Goal: Task Accomplishment & Management: Use online tool/utility

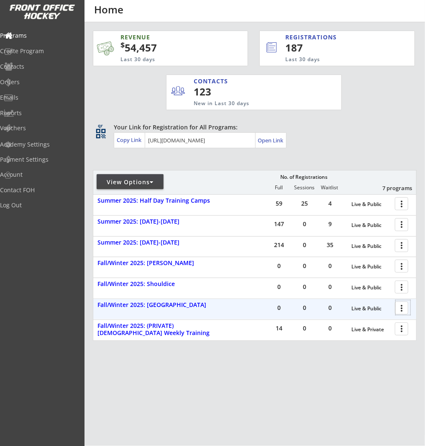
click at [403, 308] on div at bounding box center [403, 307] width 15 height 15
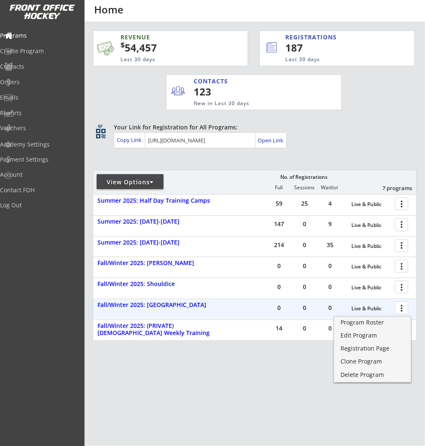
click at [403, 308] on div at bounding box center [403, 307] width 15 height 15
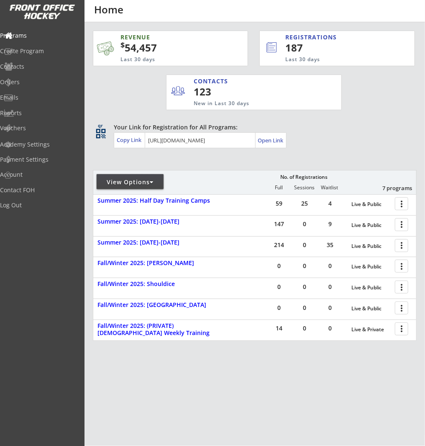
click at [128, 181] on div "View Options" at bounding box center [130, 182] width 67 height 8
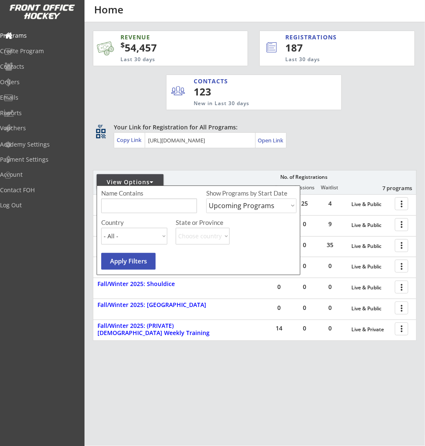
click at [253, 201] on select "Upcoming Programs Past Programs Specific Date Range" at bounding box center [251, 205] width 90 height 15
select select ""Past Programs""
click at [206, 198] on select "Upcoming Programs Past Programs Specific Date Range" at bounding box center [251, 205] width 90 height 15
click at [132, 251] on div "Name Contains Show Programs by Start Date Upcoming Programs Past Programs Speci…" at bounding box center [199, 230] width 204 height 90
click at [131, 259] on button "Apply Filters" at bounding box center [128, 261] width 54 height 17
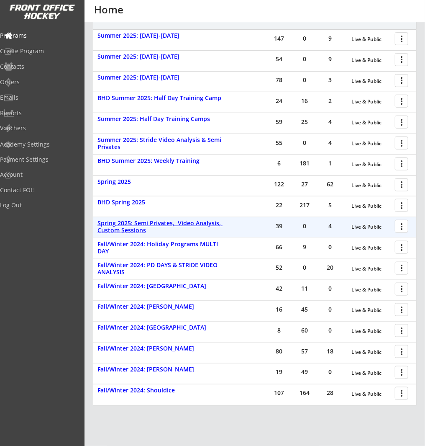
scroll to position [173, 0]
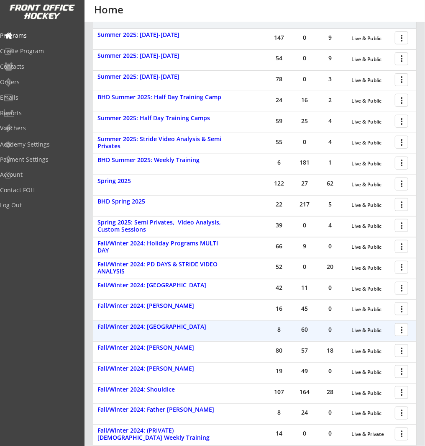
click at [400, 328] on div at bounding box center [403, 329] width 15 height 15
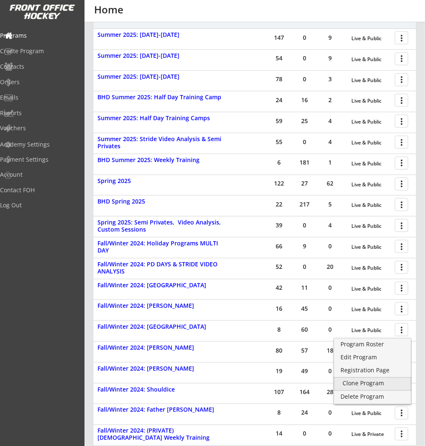
click at [388, 382] on div "Clone Program" at bounding box center [373, 383] width 60 height 6
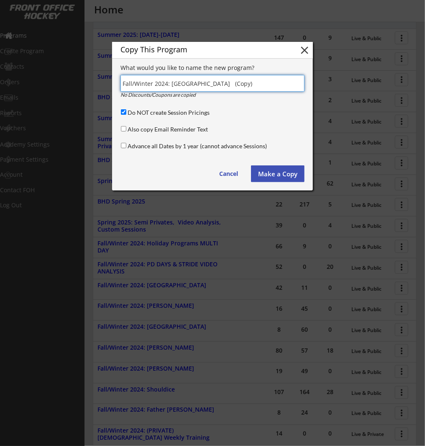
drag, startPoint x: 165, startPoint y: 83, endPoint x: 171, endPoint y: 78, distance: 7.1
click at [165, 82] on input "input" at bounding box center [212, 83] width 184 height 17
type input "Fall/Winter 2025: [GEOGRAPHIC_DATA]"
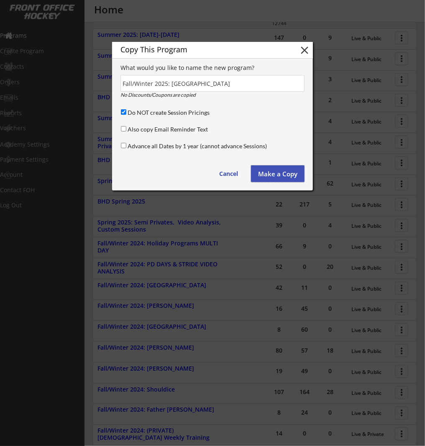
click at [265, 173] on button "Make a Copy" at bounding box center [278, 173] width 54 height 17
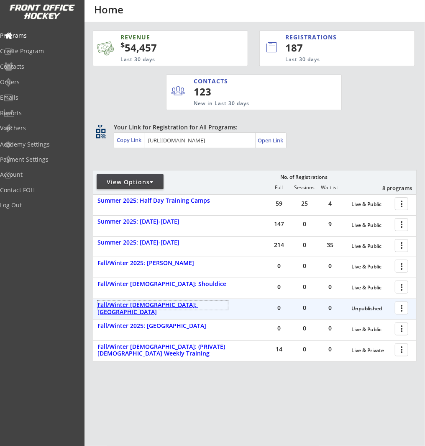
click at [172, 305] on div "Fall/Winter 2025: [GEOGRAPHIC_DATA]" at bounding box center [162, 308] width 131 height 14
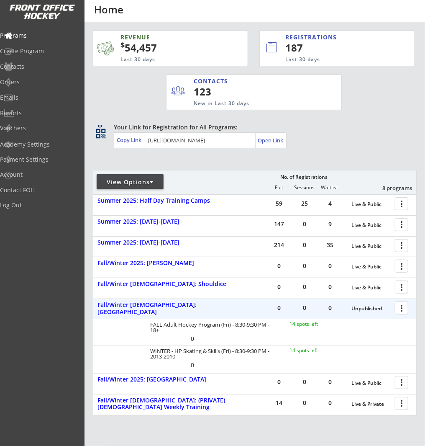
click at [401, 311] on div at bounding box center [403, 307] width 15 height 15
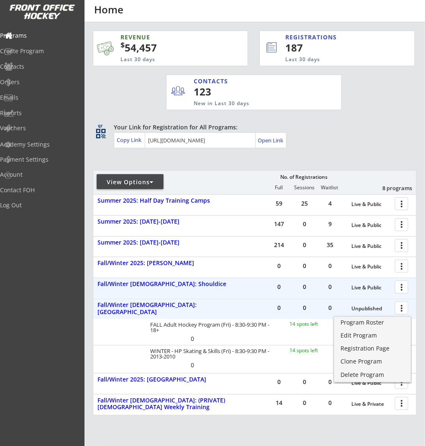
click at [399, 285] on div at bounding box center [403, 286] width 15 height 15
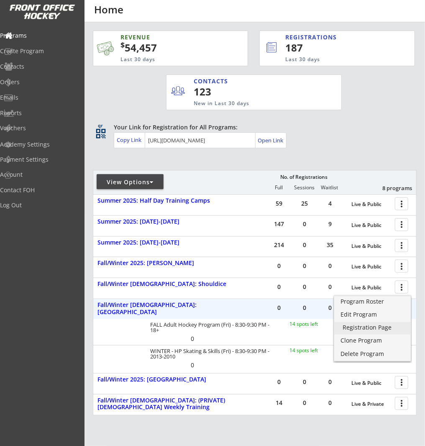
click at [387, 325] on div "Registration Page" at bounding box center [373, 327] width 60 height 6
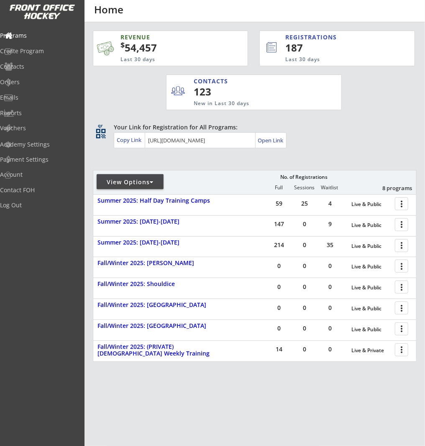
click at [146, 181] on div "View Options" at bounding box center [130, 182] width 67 height 8
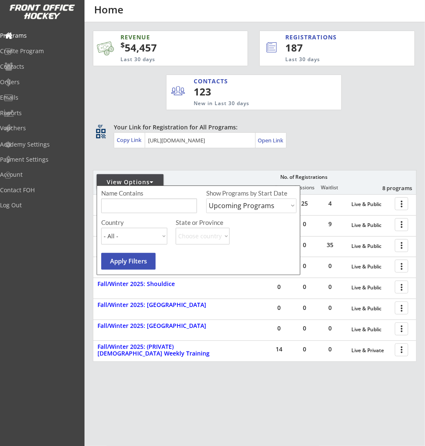
click at [220, 204] on select "Upcoming Programs Past Programs Specific Date Range" at bounding box center [251, 205] width 90 height 15
select select ""Past Programs""
click at [206, 198] on select "Upcoming Programs Past Programs Specific Date Range" at bounding box center [251, 205] width 90 height 15
click at [131, 260] on button "Apply Filters" at bounding box center [128, 261] width 54 height 17
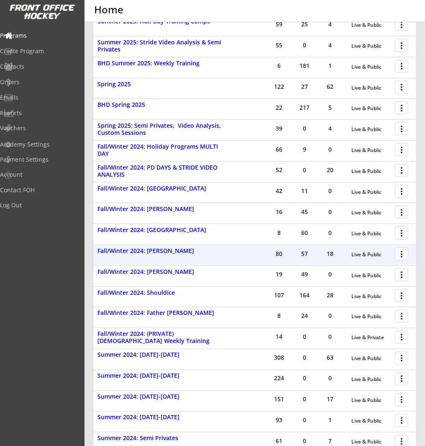
scroll to position [270, 0]
click at [398, 254] on div at bounding box center [403, 253] width 15 height 15
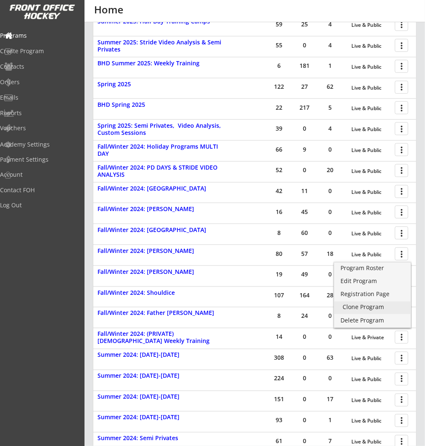
click at [377, 307] on div "Clone Program" at bounding box center [373, 307] width 60 height 6
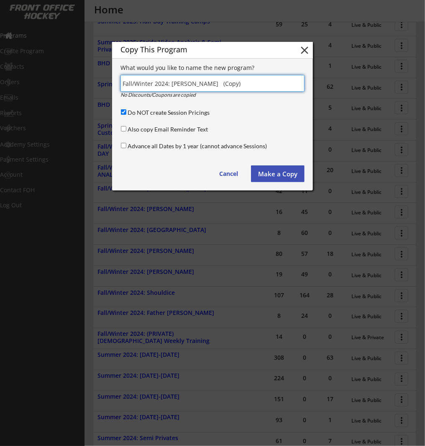
drag, startPoint x: 167, startPoint y: 82, endPoint x: 173, endPoint y: 80, distance: 6.4
click at [167, 82] on input "input" at bounding box center [212, 83] width 184 height 17
type input "Fall/Winter 2025: [PERSON_NAME]"
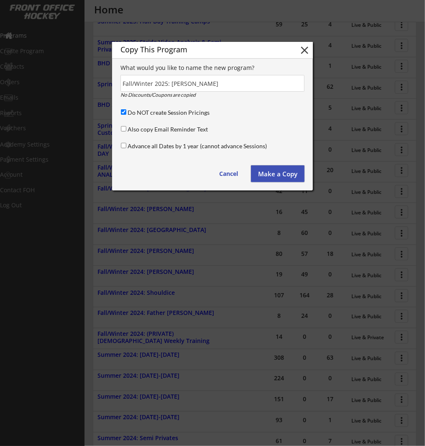
click at [269, 174] on button "Make a Copy" at bounding box center [278, 173] width 54 height 17
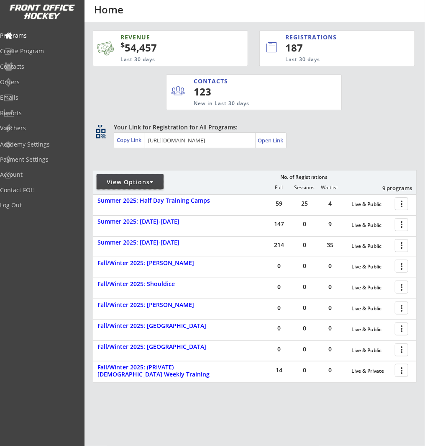
click at [142, 184] on div "View Options" at bounding box center [130, 182] width 67 height 8
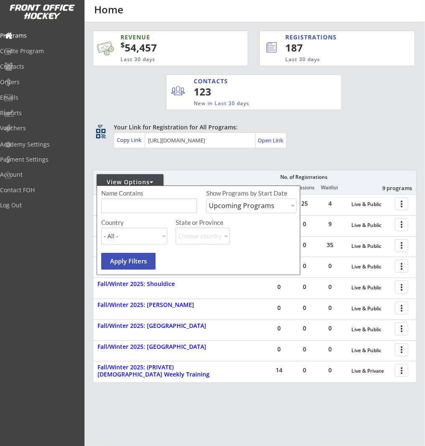
click at [237, 211] on select "Upcoming Programs Past Programs Specific Date Range" at bounding box center [251, 205] width 90 height 15
select select ""Past Programs""
click at [206, 198] on select "Upcoming Programs Past Programs Specific Date Range" at bounding box center [251, 205] width 90 height 15
click at [123, 264] on button "Apply Filters" at bounding box center [128, 261] width 54 height 17
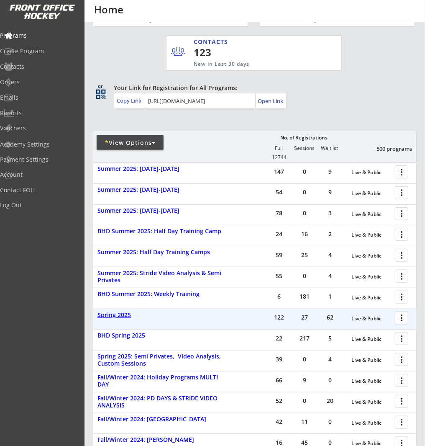
scroll to position [165, 0]
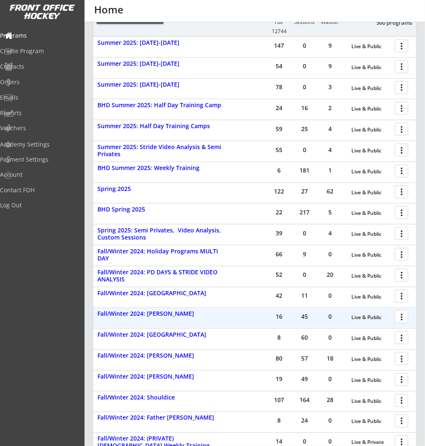
drag, startPoint x: 399, startPoint y: 313, endPoint x: 403, endPoint y: 318, distance: 6.2
click at [400, 313] on div at bounding box center [403, 316] width 15 height 15
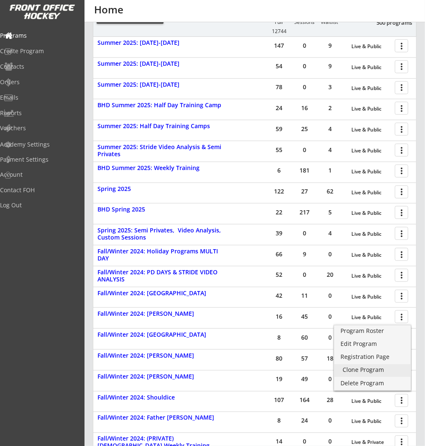
click at [374, 371] on div "Clone Program" at bounding box center [373, 369] width 60 height 6
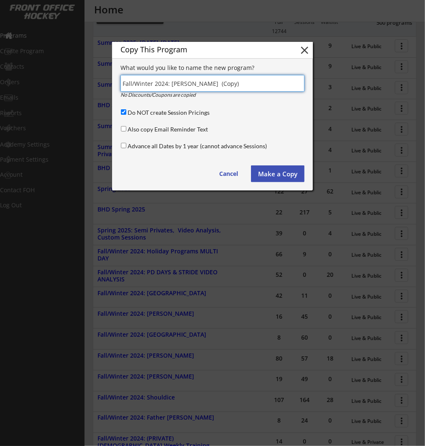
click at [167, 82] on input "input" at bounding box center [212, 83] width 184 height 17
type input "Fall/Winter 2025: Norma Bush"
click at [279, 170] on button "Make a Copy" at bounding box center [278, 173] width 54 height 17
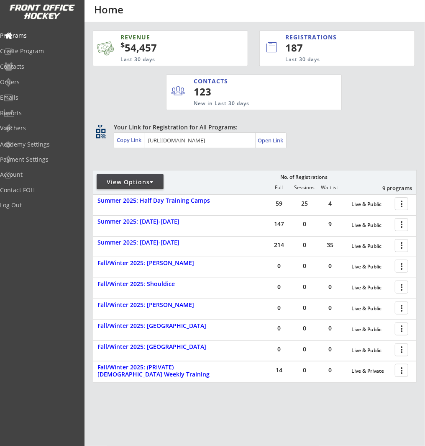
scroll to position [33, 0]
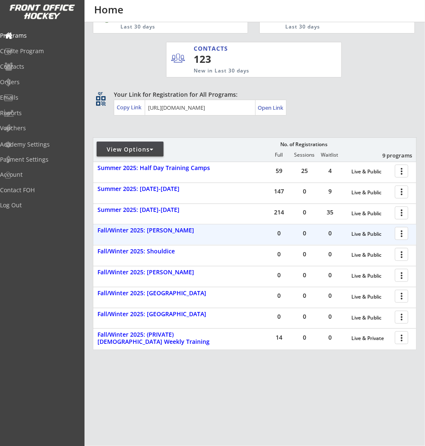
click at [404, 234] on div at bounding box center [403, 232] width 15 height 15
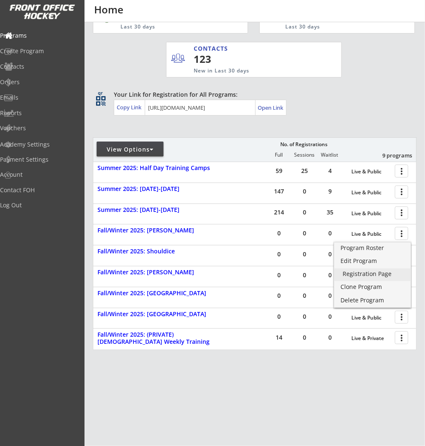
click at [391, 273] on div "Registration Page" at bounding box center [373, 274] width 60 height 6
drag, startPoint x: 190, startPoint y: 446, endPoint x: 192, endPoint y: 435, distance: 10.5
click at [190, 445] on div "REVENUE $ 54,457 Last 30 days REGISTRATIONS 187 Last 30 days CONTACTS 123 New i…" at bounding box center [255, 218] width 341 height 456
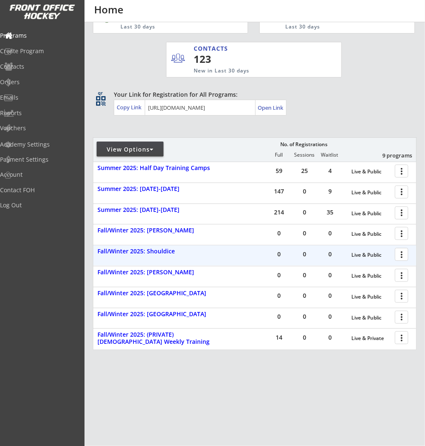
click at [401, 253] on div at bounding box center [403, 253] width 15 height 15
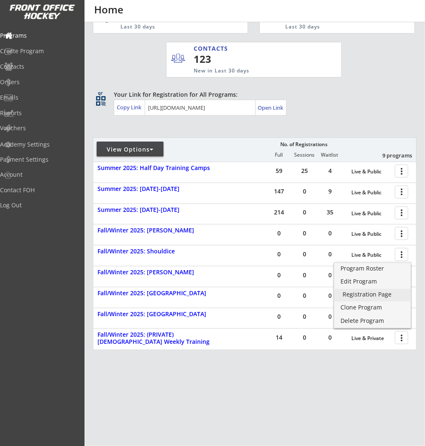
click at [389, 295] on div "Registration Page" at bounding box center [373, 294] width 60 height 6
click at [245, 410] on div "REVENUE $ 54,457 Last 30 days REGISTRATIONS 187 Last 30 days CONTACTS 123 New i…" at bounding box center [255, 214] width 324 height 448
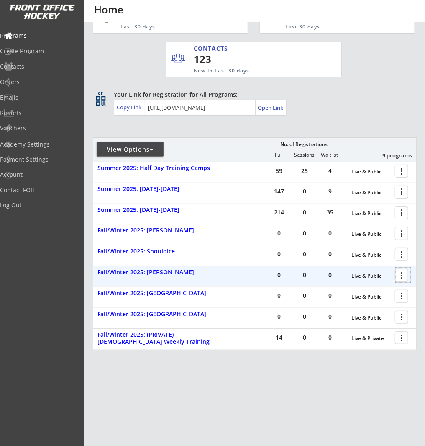
click at [402, 277] on div at bounding box center [403, 274] width 15 height 15
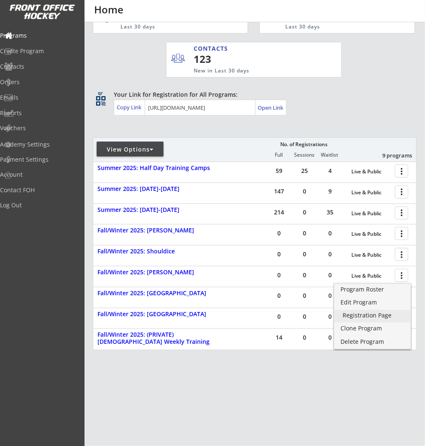
click at [392, 316] on div "Registration Page" at bounding box center [373, 315] width 60 height 6
drag, startPoint x: 243, startPoint y: 383, endPoint x: 257, endPoint y: 366, distance: 21.6
click at [243, 382] on div "REVENUE $ 54,457 Last 30 days REGISTRATIONS 187 Last 30 days CONTACTS 123 New i…" at bounding box center [255, 214] width 324 height 448
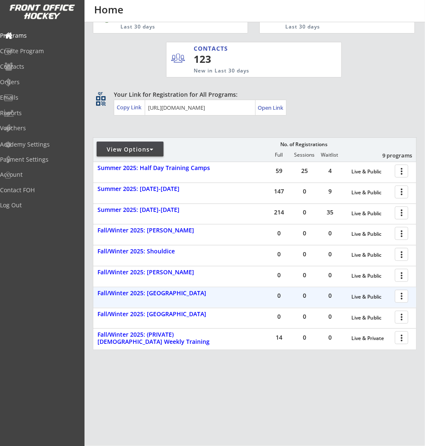
click at [398, 297] on div at bounding box center [403, 295] width 15 height 15
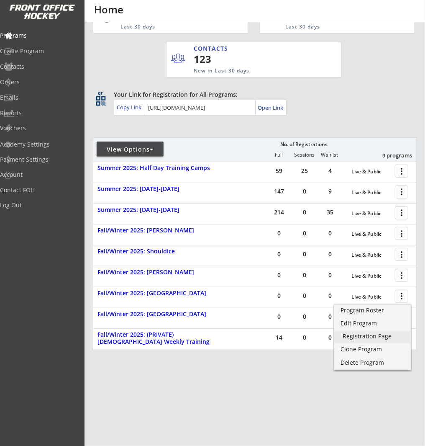
click at [399, 338] on div "Registration Page" at bounding box center [373, 336] width 60 height 6
click at [246, 368] on div "REVENUE $ 54,457 Last 30 days REGISTRATIONS 187 Last 30 days CONTACTS 123 New i…" at bounding box center [255, 214] width 324 height 448
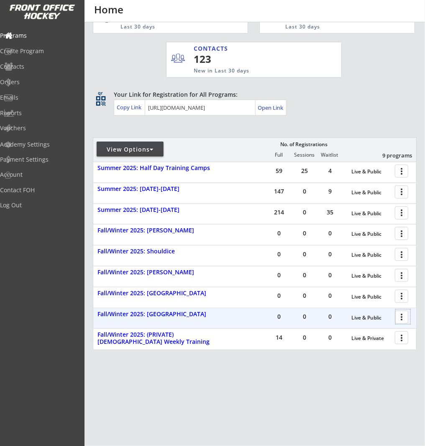
drag, startPoint x: 405, startPoint y: 316, endPoint x: 399, endPoint y: 323, distance: 9.2
click at [405, 316] on div at bounding box center [403, 316] width 15 height 15
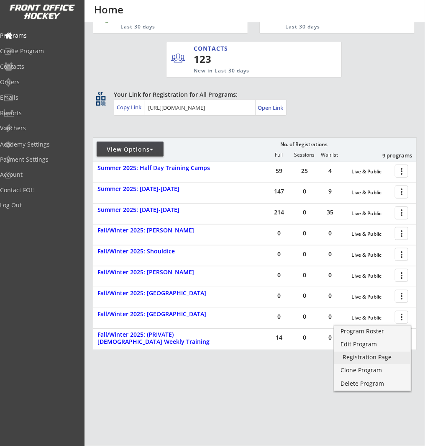
click at [395, 356] on div "Registration Page" at bounding box center [373, 357] width 60 height 6
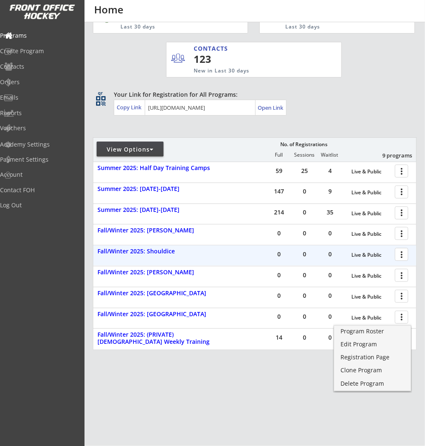
click at [402, 253] on div at bounding box center [403, 253] width 15 height 15
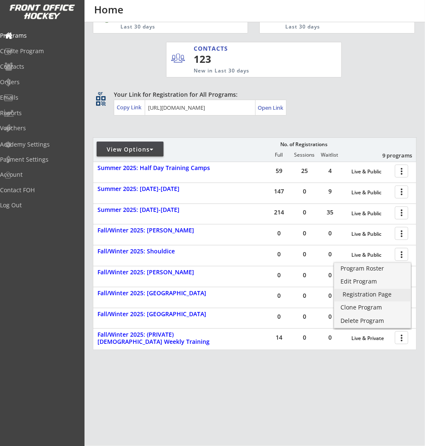
click at [393, 293] on div "Registration Page" at bounding box center [373, 294] width 60 height 6
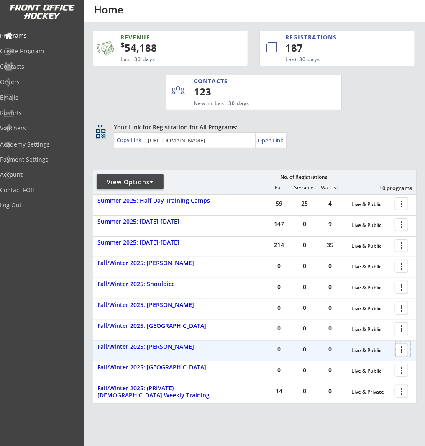
click at [402, 348] on div at bounding box center [403, 349] width 15 height 15
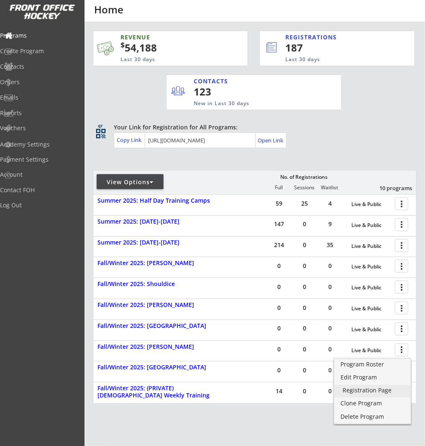
click at [386, 387] on div "Registration Page" at bounding box center [373, 390] width 60 height 6
